Goal: Navigation & Orientation: Find specific page/section

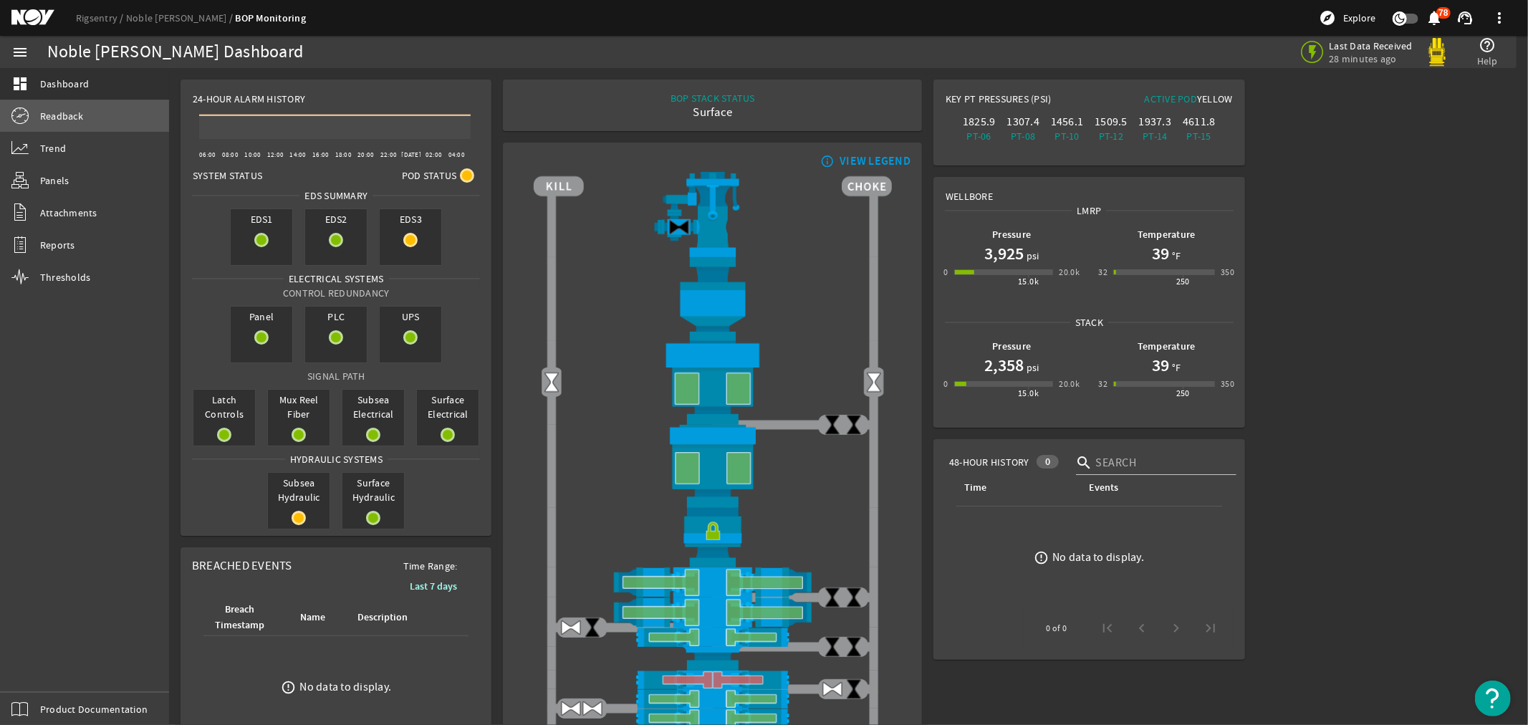
click at [53, 115] on span "Readback" at bounding box center [61, 116] width 43 height 14
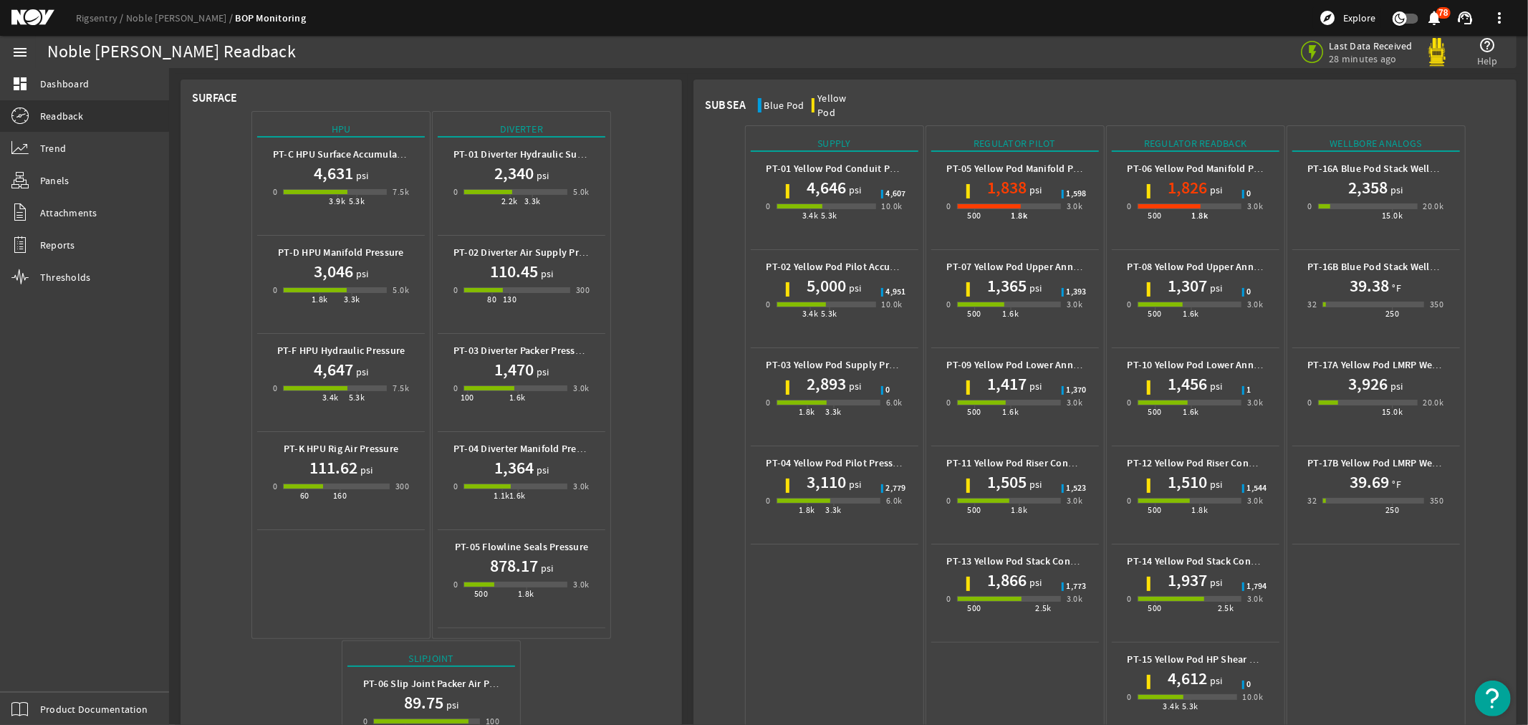
scroll to position [469, 0]
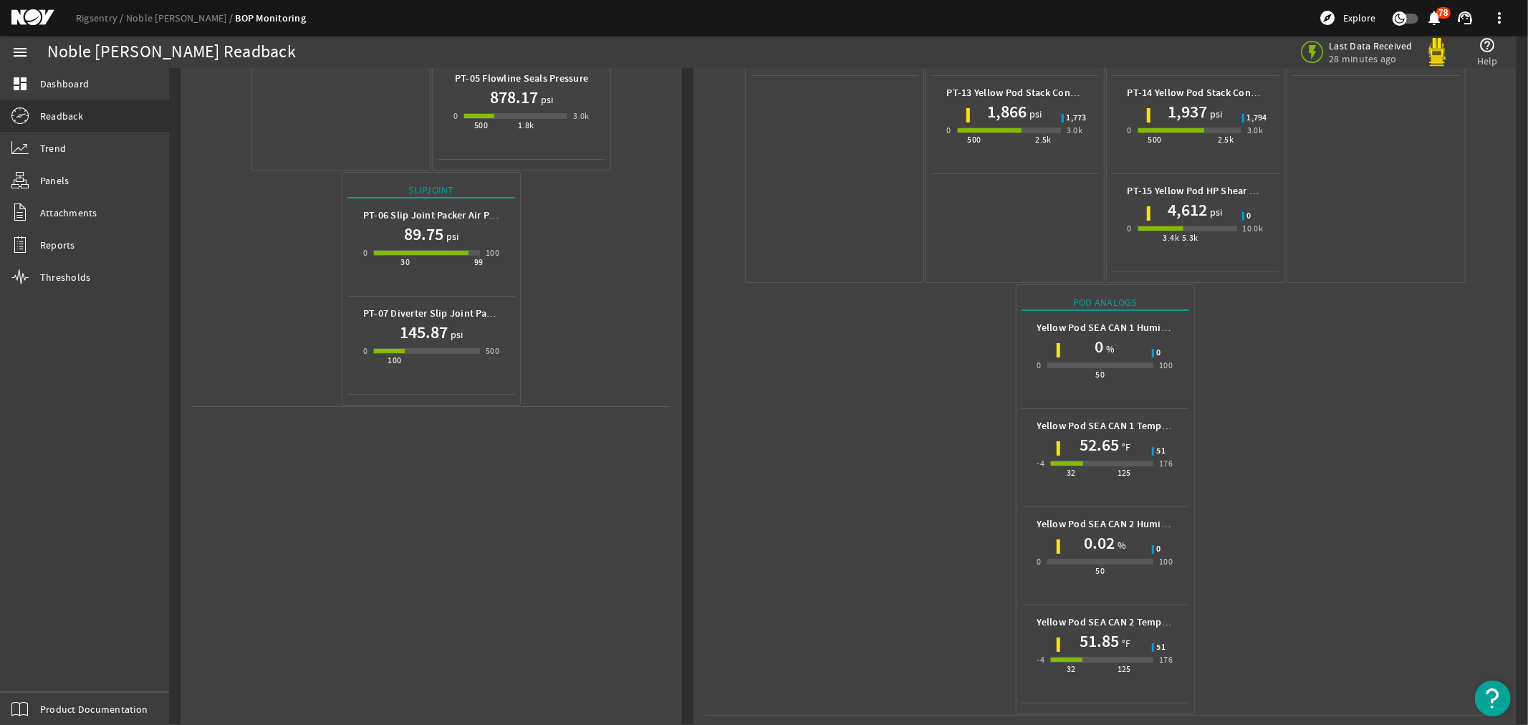
click at [25, 18] on mat-icon at bounding box center [43, 17] width 64 height 17
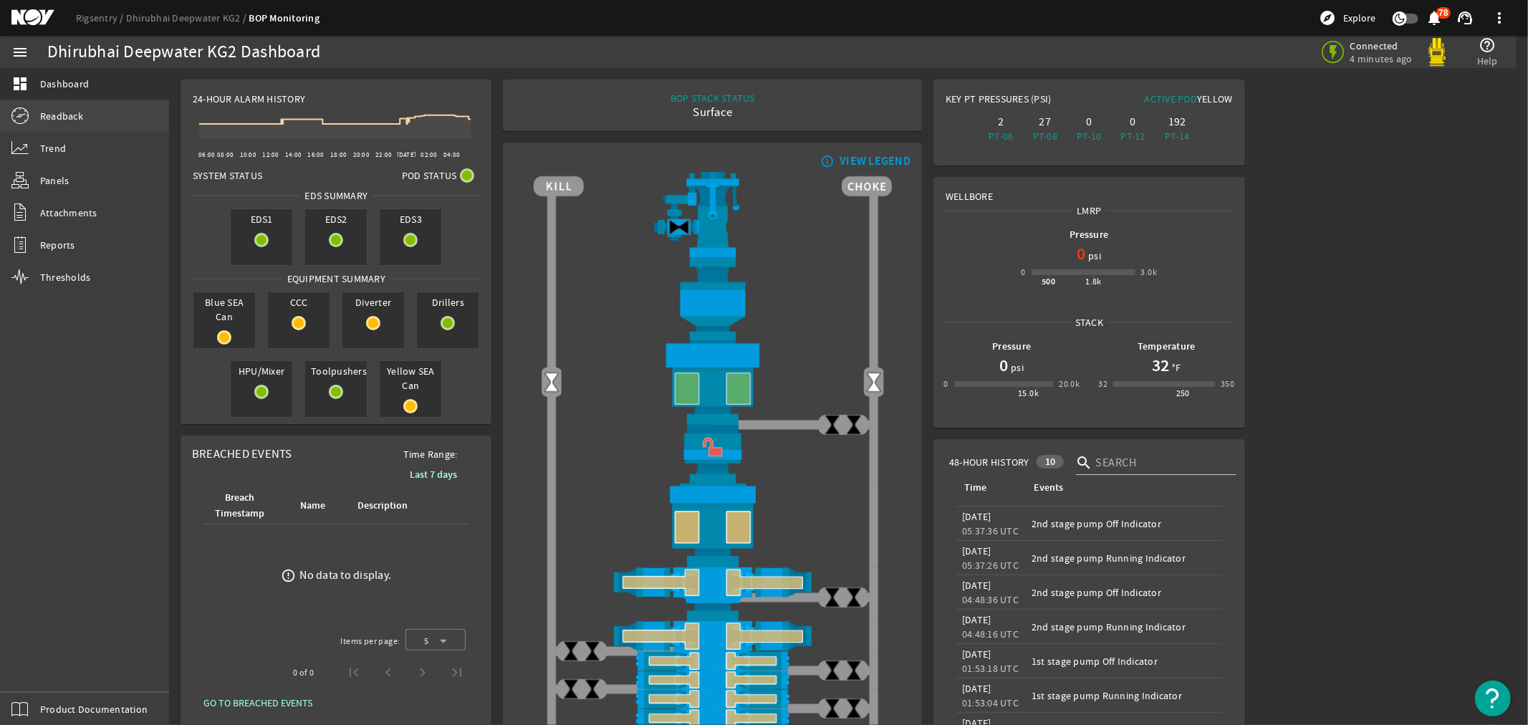
click at [64, 119] on span "Readback" at bounding box center [61, 116] width 43 height 14
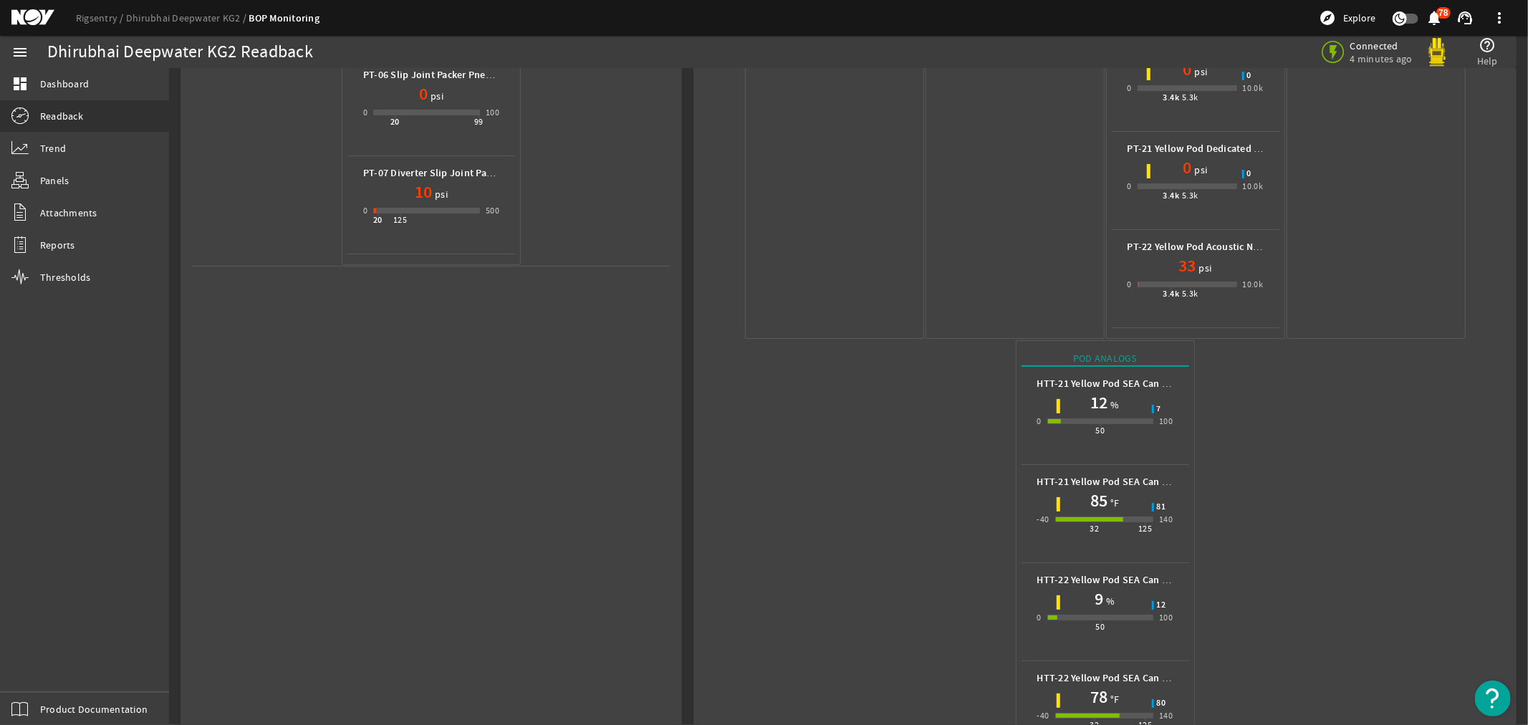
scroll to position [664, 0]
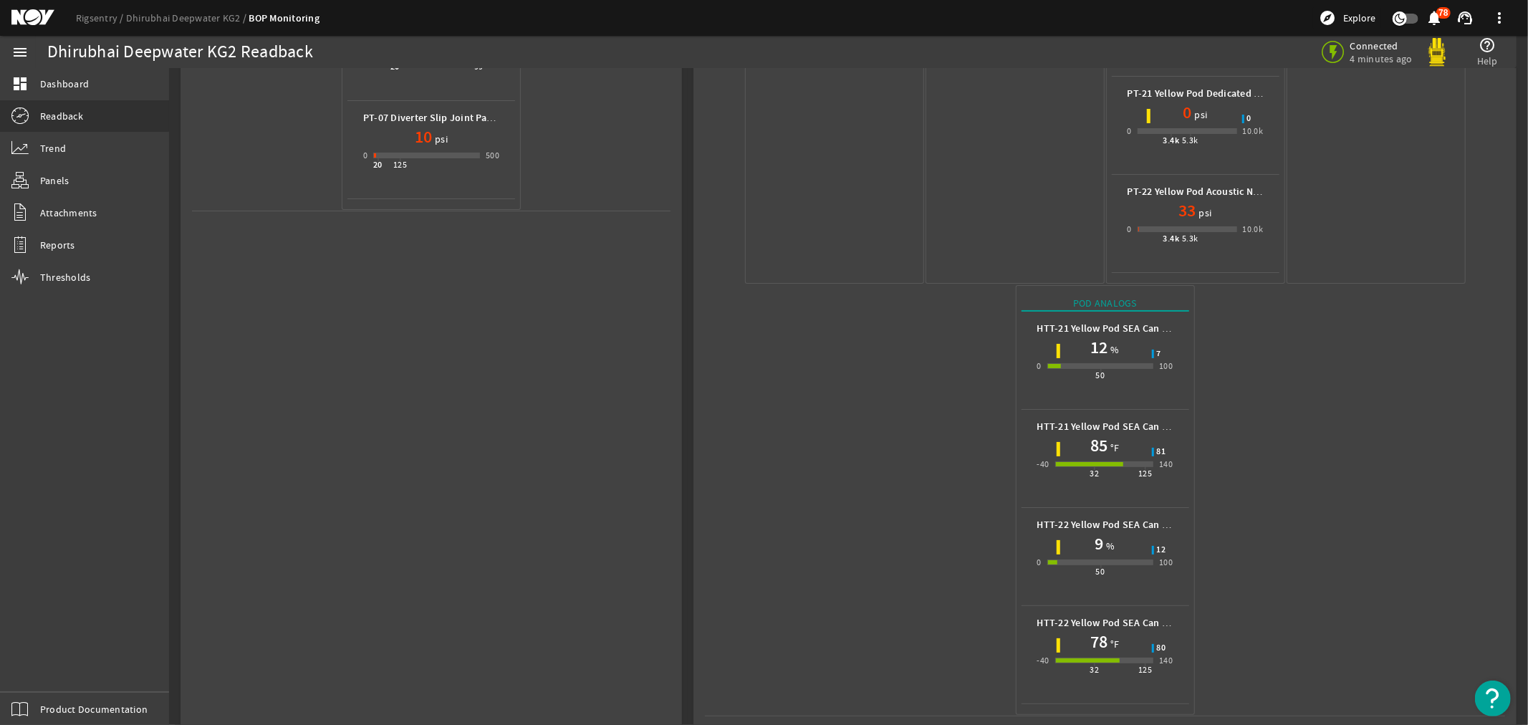
click at [32, 15] on mat-icon at bounding box center [43, 17] width 64 height 17
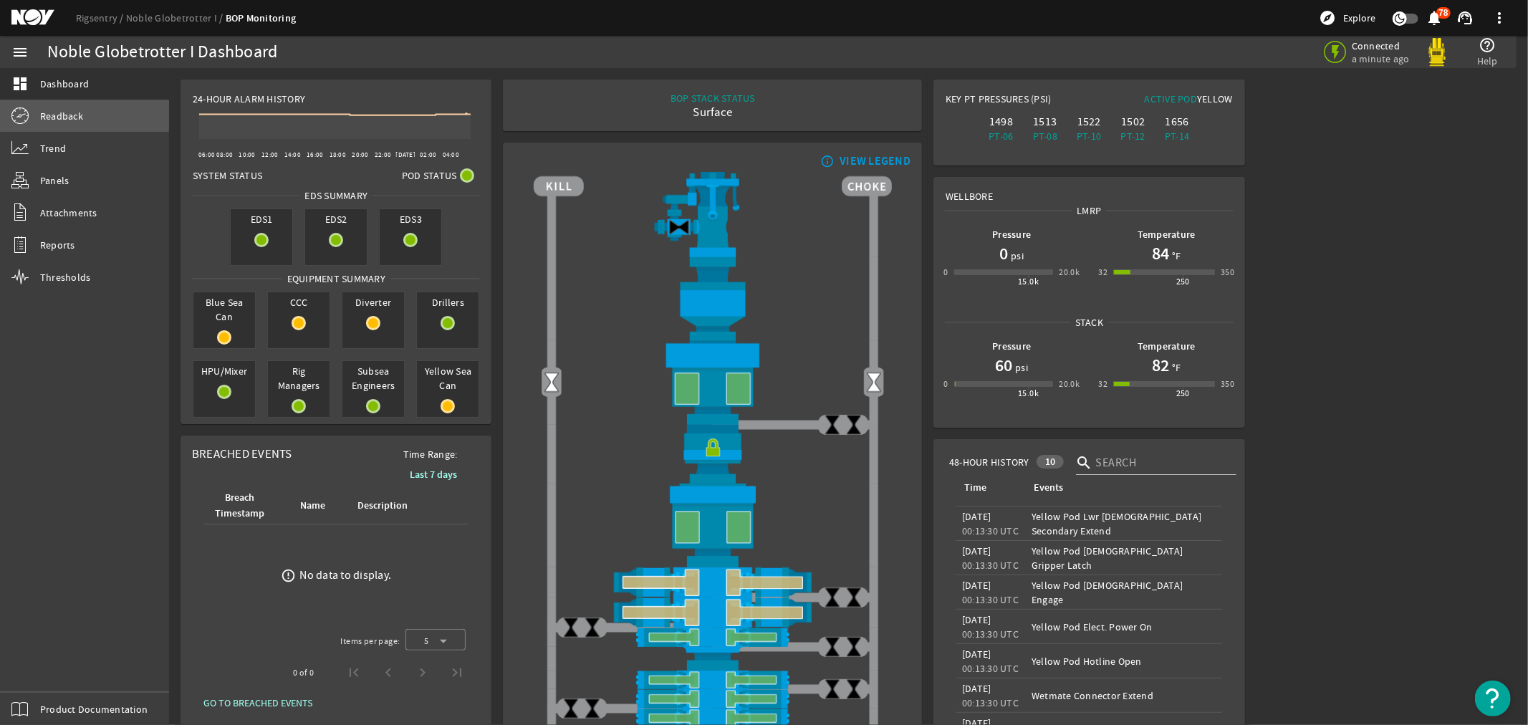
click at [47, 111] on span "Readback" at bounding box center [61, 116] width 43 height 14
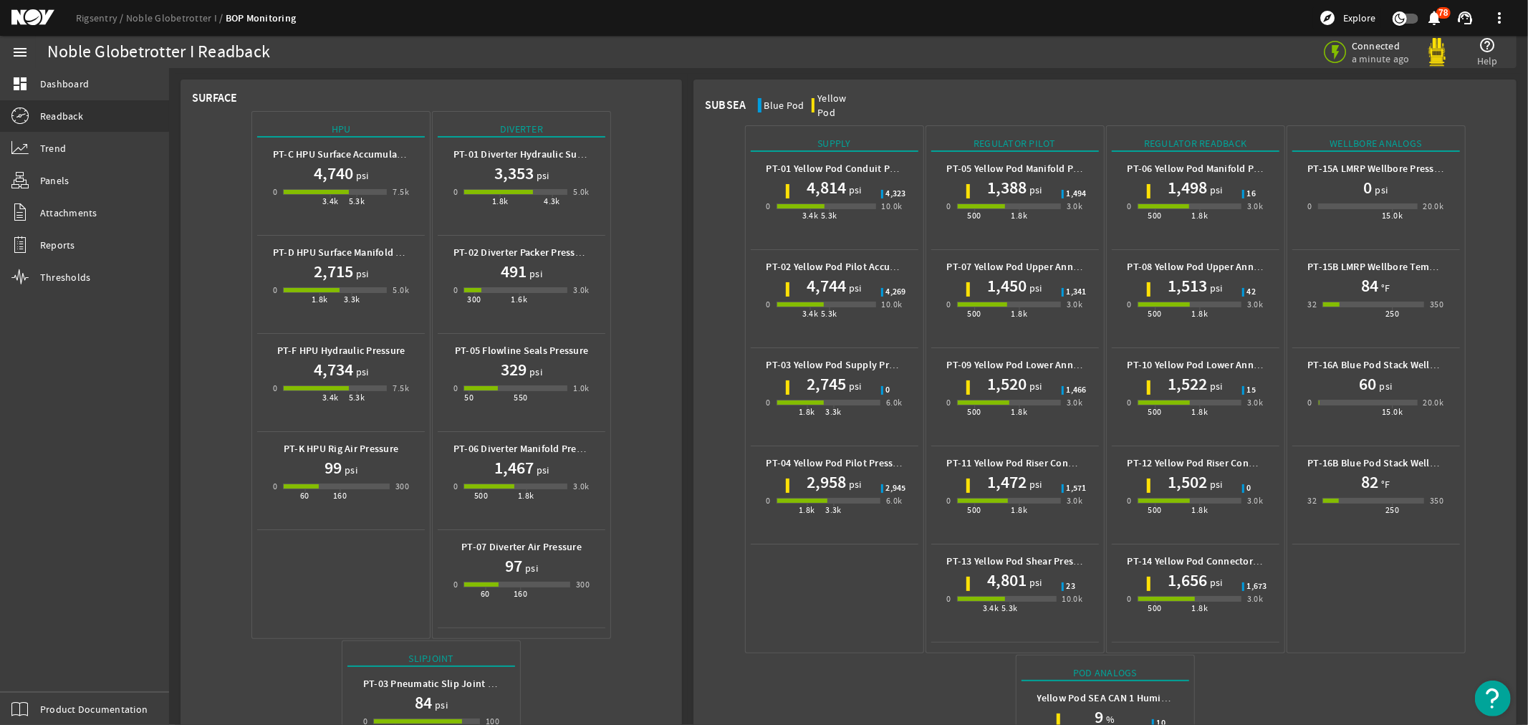
scroll to position [370, 0]
